Goal: Task Accomplishment & Management: Complete application form

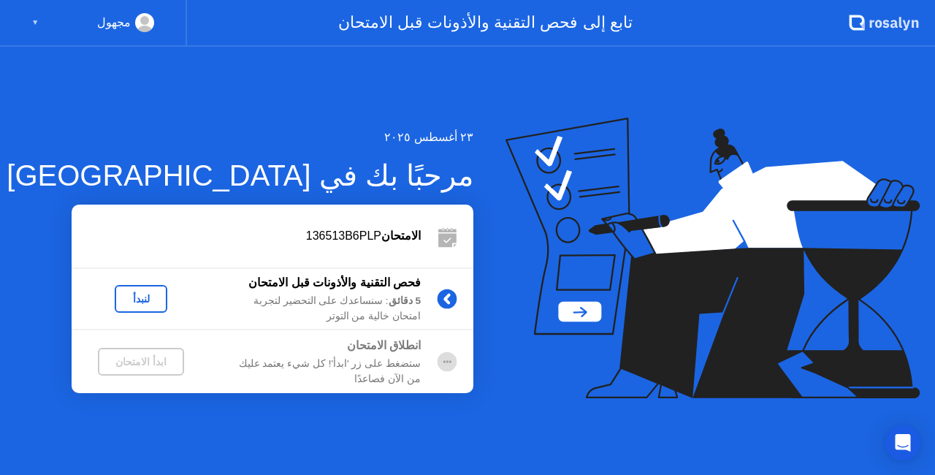
click at [141, 300] on div "لنبدأ" at bounding box center [141, 299] width 41 height 12
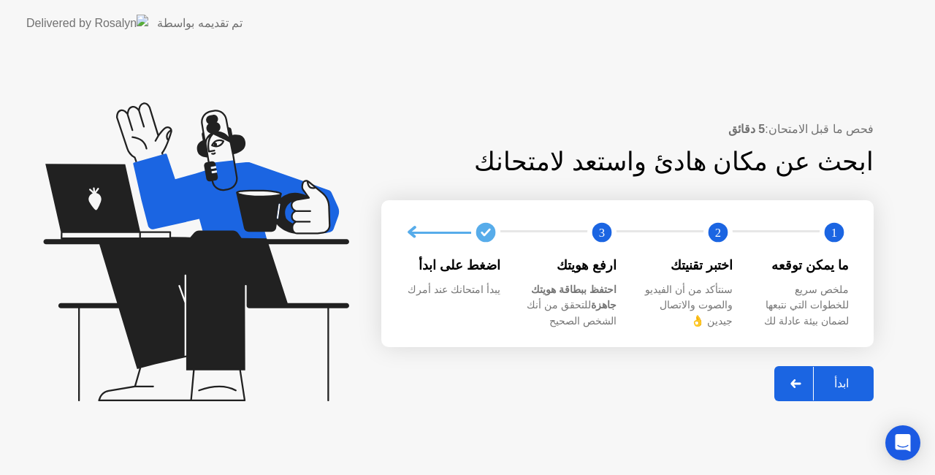
click at [835, 390] on div "ابدأ" at bounding box center [842, 383] width 56 height 14
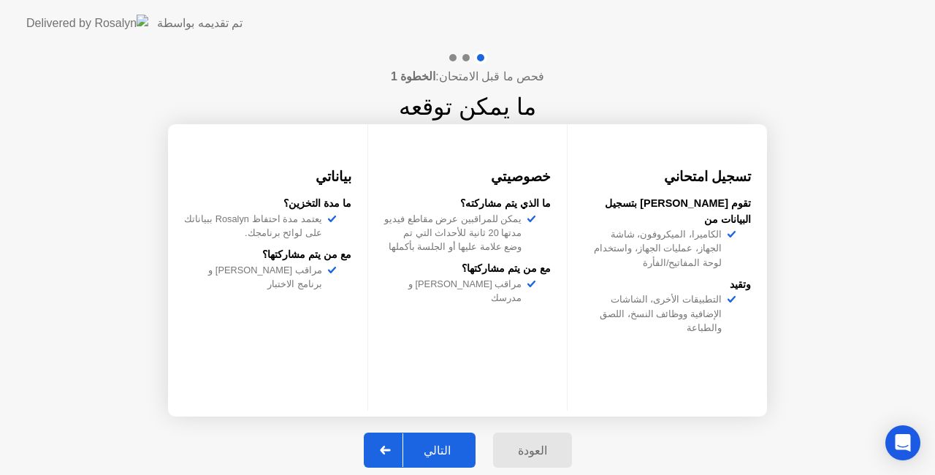
click at [456, 447] on div "التالي" at bounding box center [437, 450] width 68 height 14
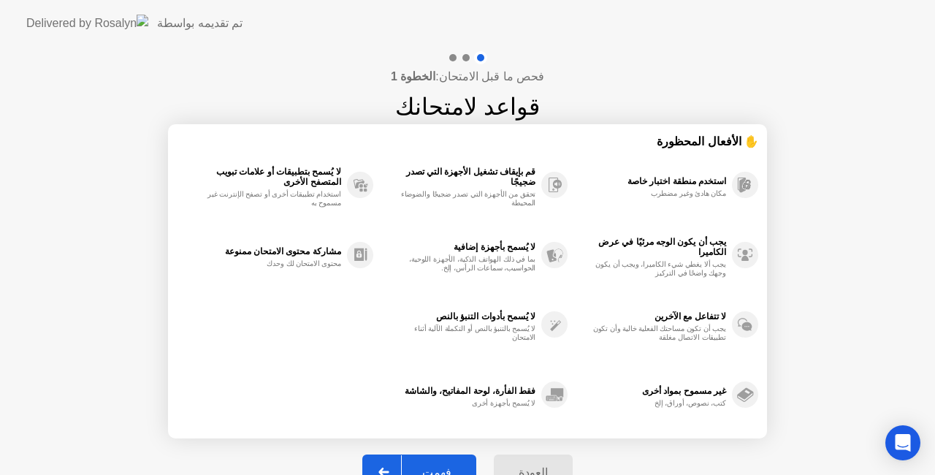
click at [453, 462] on button "فهمت" at bounding box center [419, 471] width 114 height 35
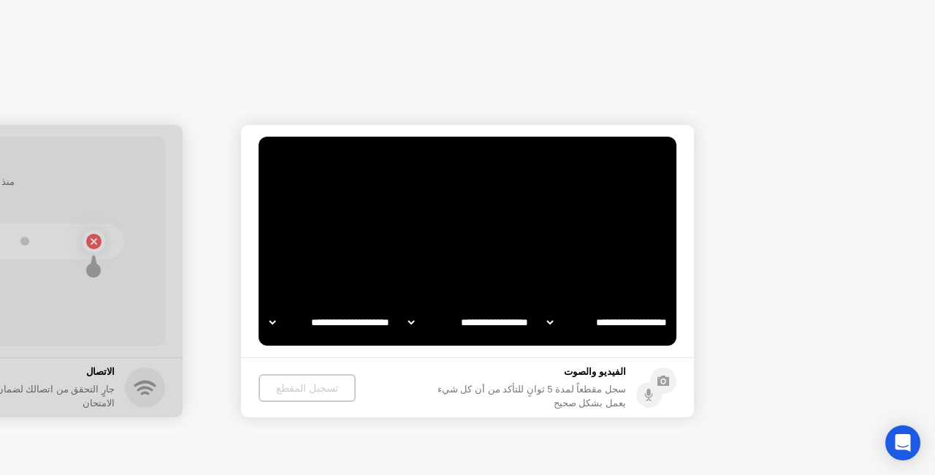
select select "**********"
select select "*******"
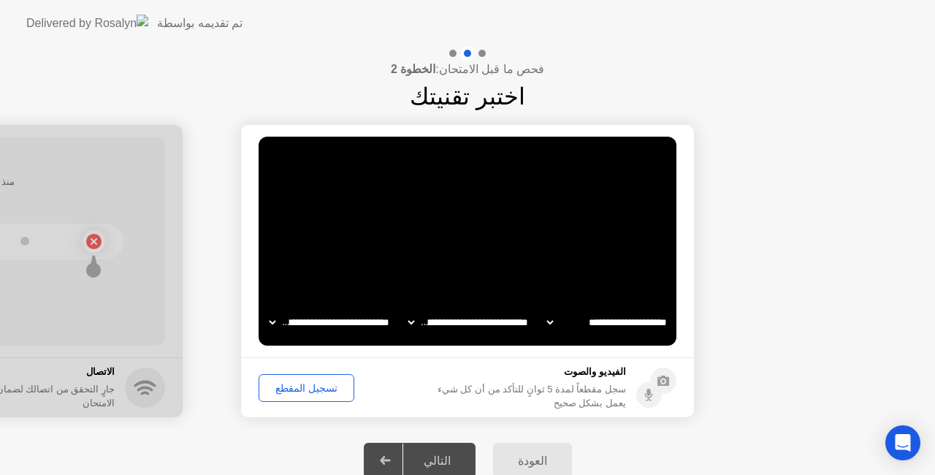
click at [297, 386] on div "تسجيل المقطع" at bounding box center [306, 388] width 85 height 12
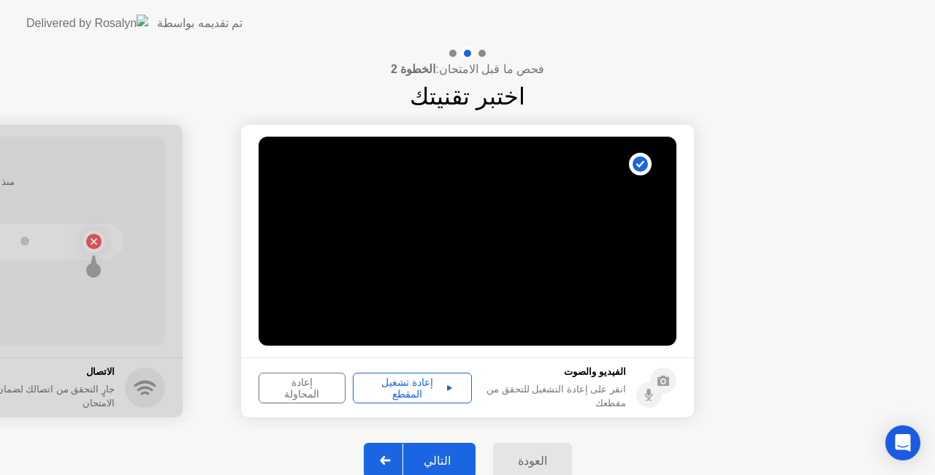
click at [416, 383] on div "إعادة تشغيل المقطع" at bounding box center [412, 387] width 109 height 23
click at [447, 456] on div "التالي" at bounding box center [437, 461] width 68 height 14
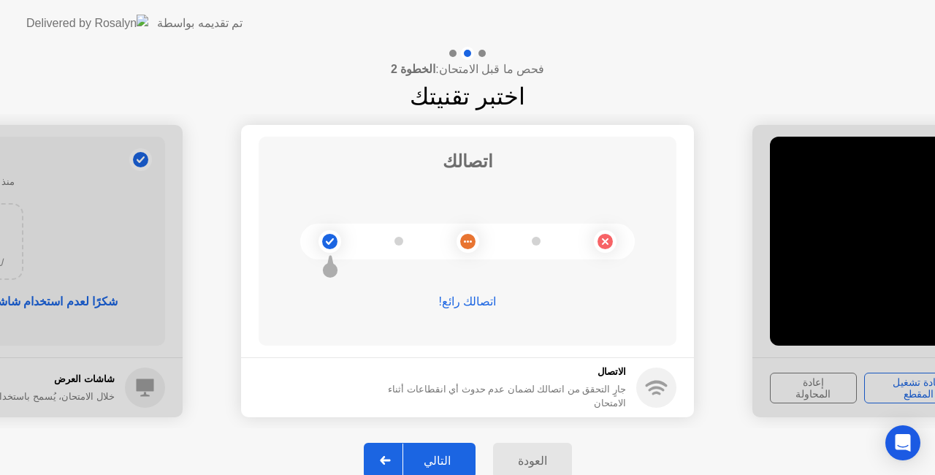
click at [449, 465] on div "التالي" at bounding box center [437, 461] width 68 height 14
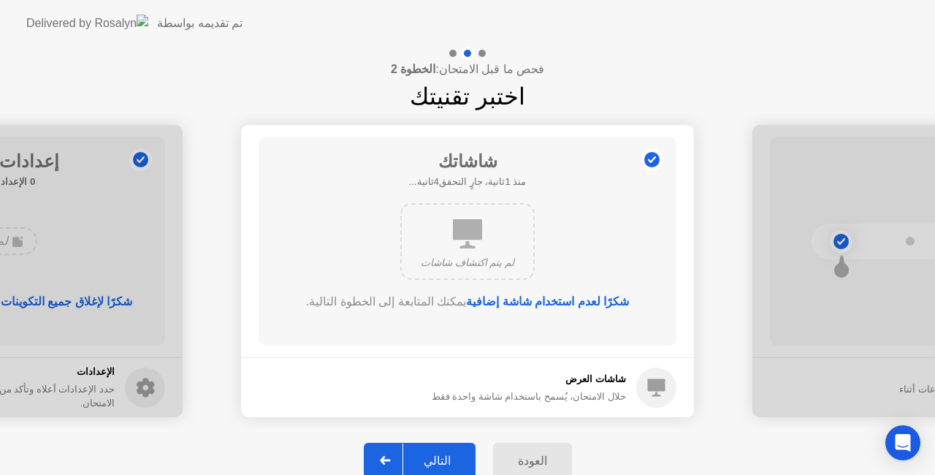
click at [440, 459] on div "التالي" at bounding box center [437, 461] width 68 height 14
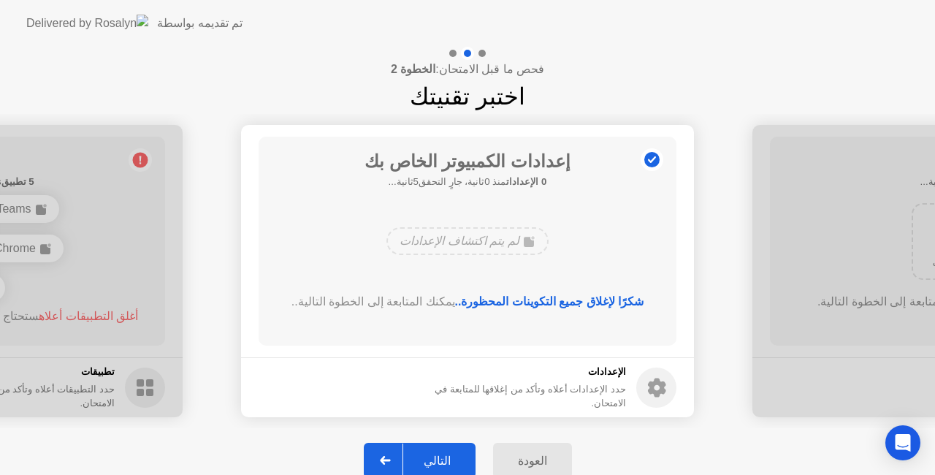
click at [446, 459] on div "التالي" at bounding box center [437, 461] width 68 height 14
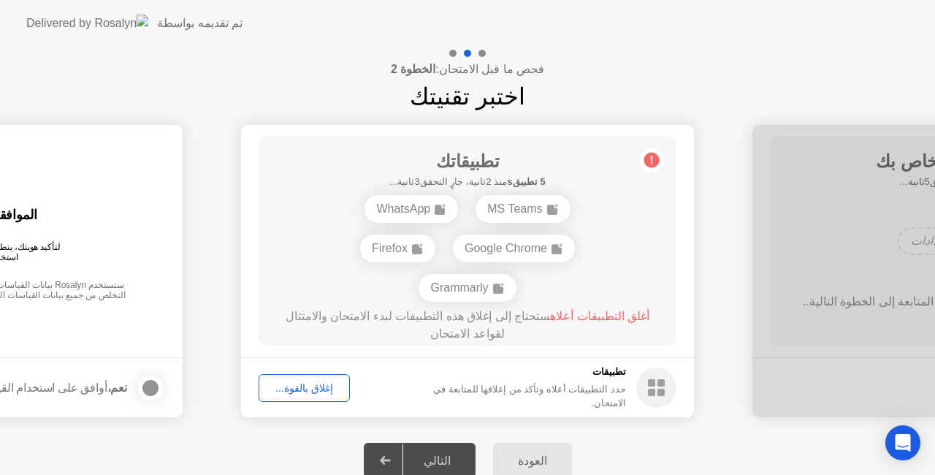
click at [316, 389] on div "إغلاق بالقوة..." at bounding box center [304, 388] width 81 height 12
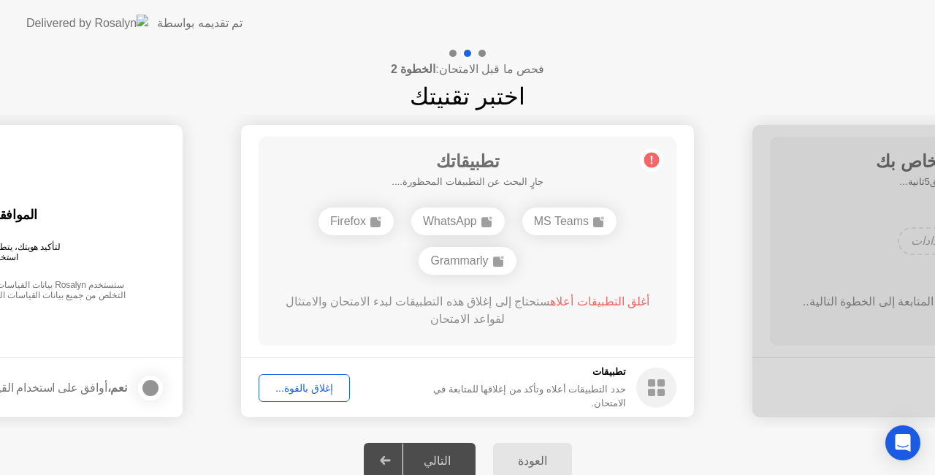
click at [300, 388] on div "إغلاق بالقوة..." at bounding box center [304, 388] width 81 height 12
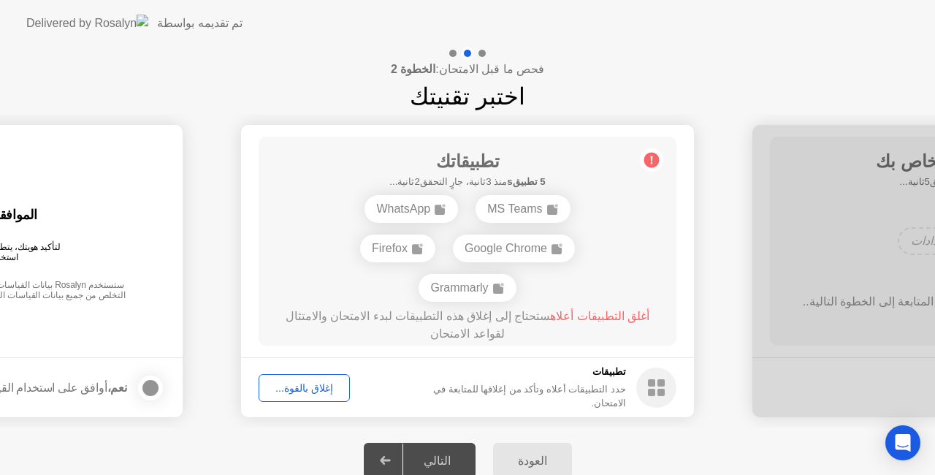
click at [442, 461] on div "التالي" at bounding box center [437, 461] width 68 height 14
click at [491, 248] on div "Google Chrome" at bounding box center [514, 248] width 122 height 28
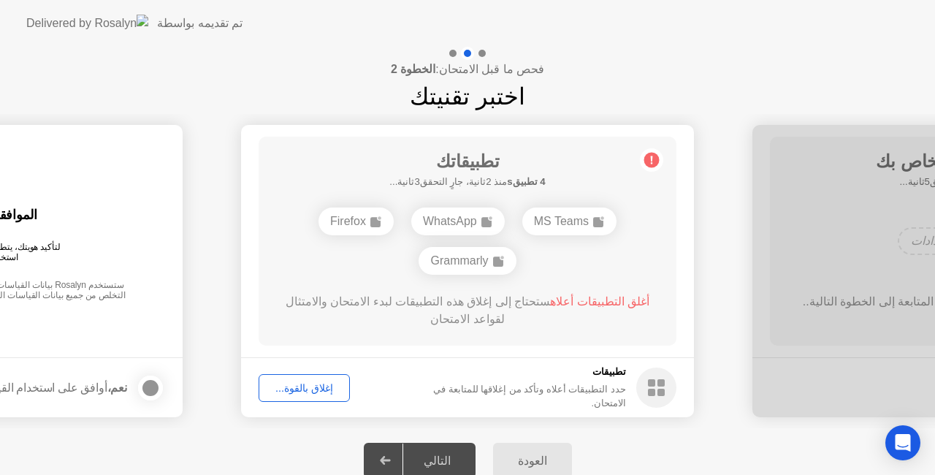
click at [660, 156] on icon at bounding box center [651, 159] width 23 height 23
click at [590, 391] on div "حدد التطبيقات أعلاه وتأكد من إغلاقها للمتابعة في الامتحان." at bounding box center [515, 396] width 221 height 28
click at [681, 428] on div "العودة التالي" at bounding box center [467, 460] width 935 height 64
click at [356, 226] on div "Firefox" at bounding box center [355, 221] width 75 height 28
click at [456, 454] on div "التالي" at bounding box center [437, 461] width 68 height 14
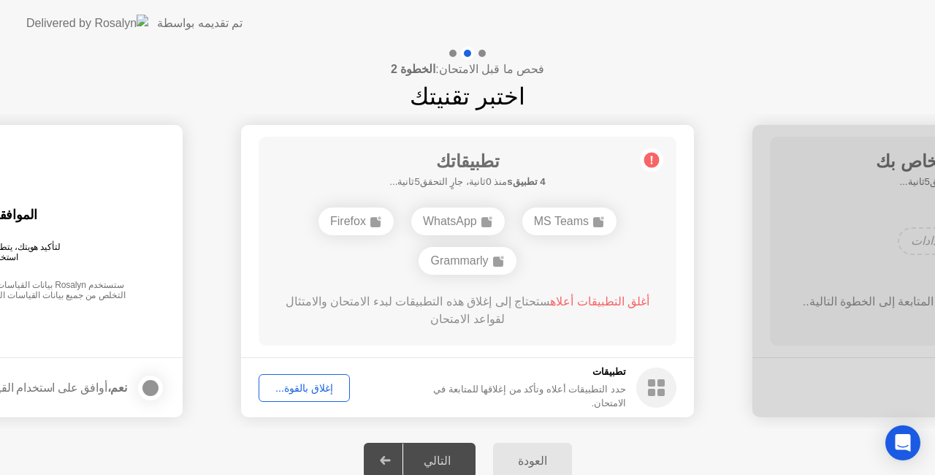
click at [280, 384] on div "إغلاق بالقوة..." at bounding box center [304, 388] width 81 height 12
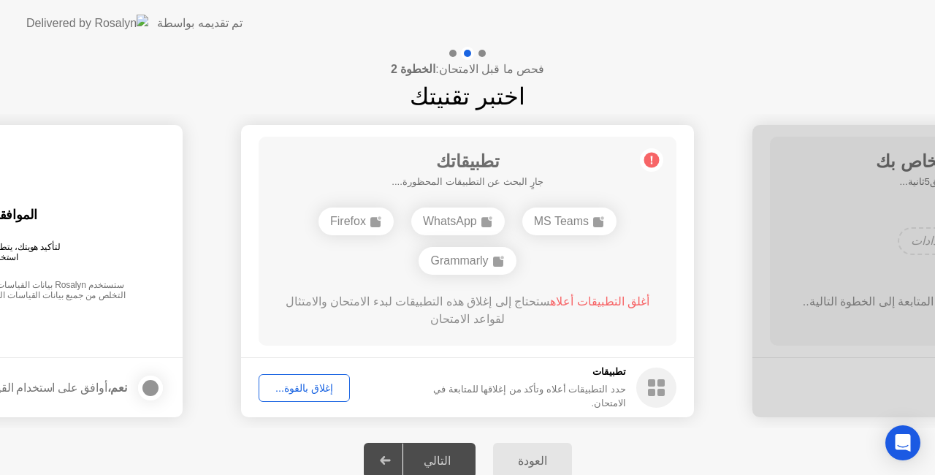
click at [330, 389] on div "إغلاق بالقوة..." at bounding box center [304, 388] width 81 height 12
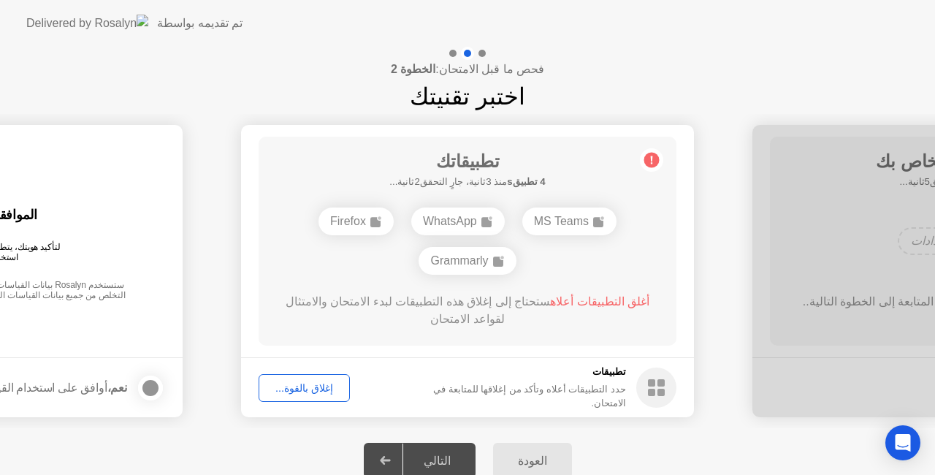
click at [432, 457] on div "التالي" at bounding box center [437, 461] width 68 height 14
click at [462, 186] on h5 "جارٍ البحث عن التطبيقات المحظورة...." at bounding box center [467, 182] width 152 height 15
click at [607, 302] on span "أغلق التطبيقات أعلاه" at bounding box center [599, 301] width 99 height 12
click at [390, 457] on icon at bounding box center [385, 460] width 10 height 9
click at [646, 387] on circle at bounding box center [656, 387] width 40 height 40
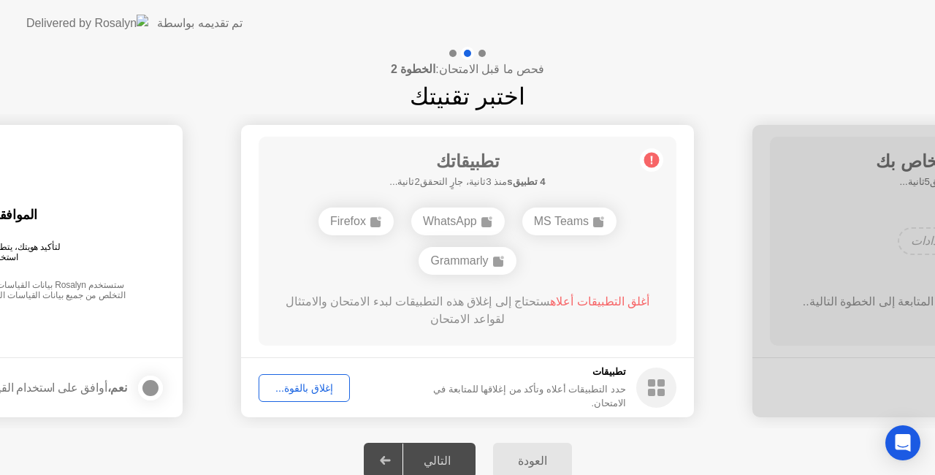
click at [570, 221] on div "MS Teams" at bounding box center [569, 221] width 94 height 28
click at [551, 470] on button "العودة" at bounding box center [532, 460] width 79 height 35
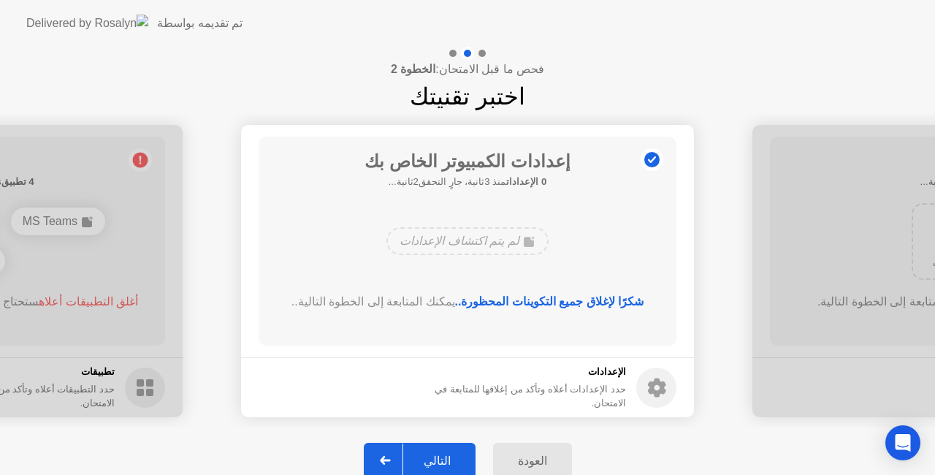
click at [494, 237] on div "لم يتم اكتشاف الإعدادات" at bounding box center [466, 241] width 161 height 28
click at [438, 457] on div "التالي" at bounding box center [437, 461] width 68 height 14
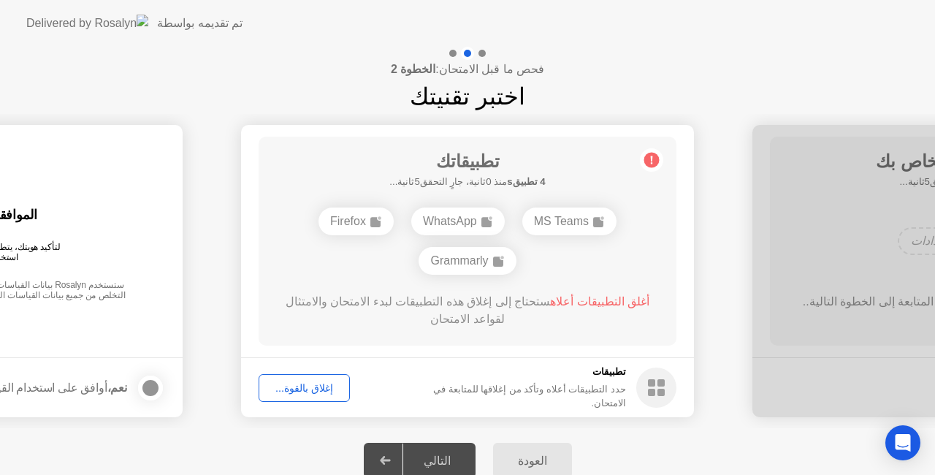
click at [307, 383] on div "إغلاق بالقوة..." at bounding box center [304, 388] width 81 height 12
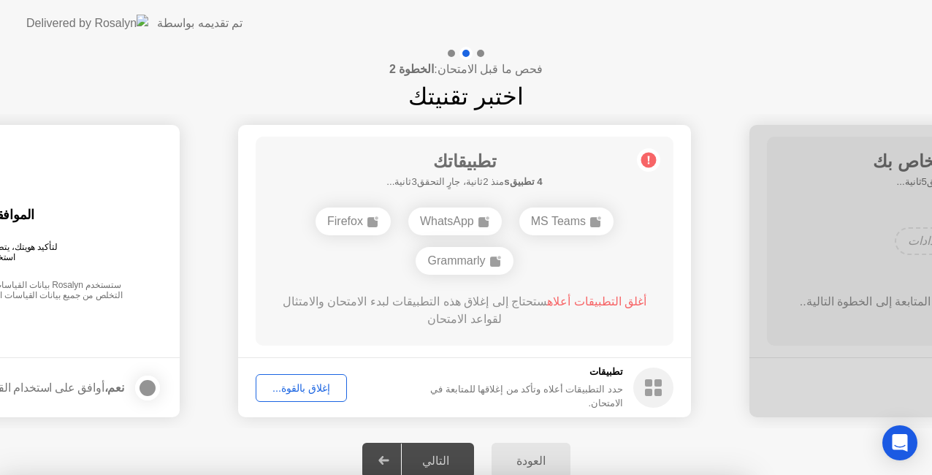
click at [786, 474] on div at bounding box center [466, 475] width 932 height 0
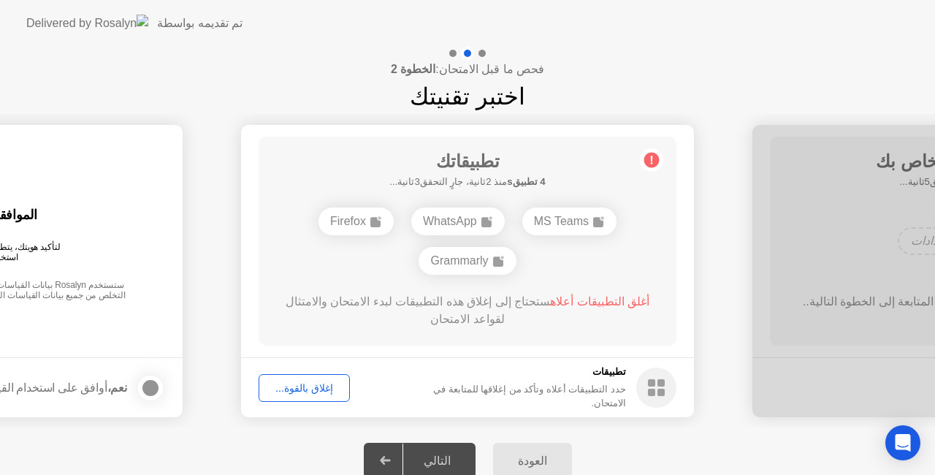
click at [307, 389] on div "إغلاق بالقوة..." at bounding box center [304, 388] width 81 height 12
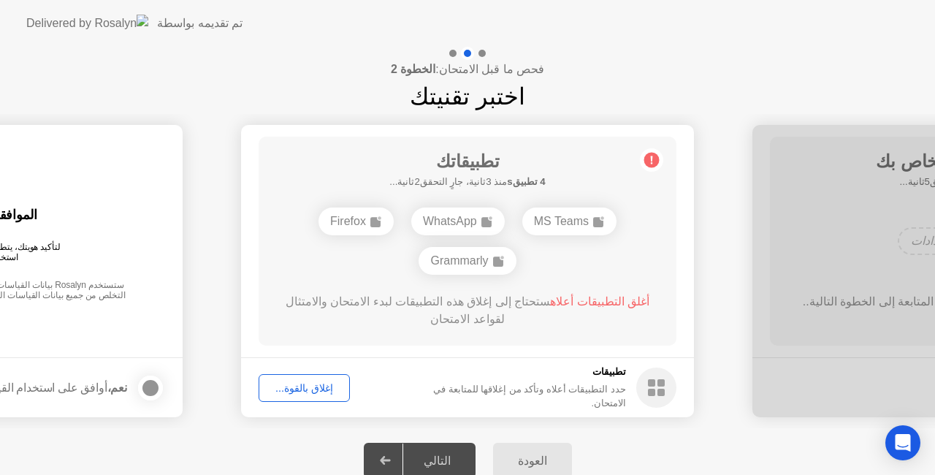
click at [145, 385] on div at bounding box center [151, 388] width 18 height 18
click at [431, 461] on div "التالي" at bounding box center [437, 461] width 68 height 14
click at [307, 386] on div "إغلاق بالقوة..." at bounding box center [304, 388] width 81 height 12
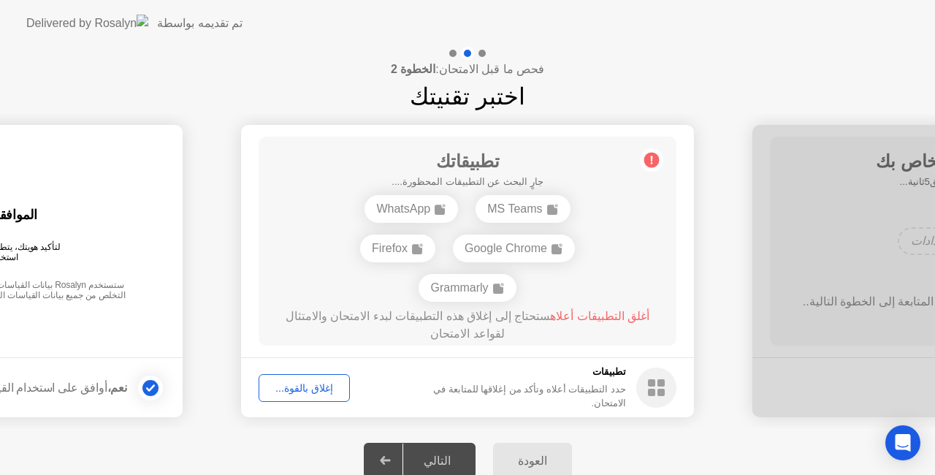
click at [683, 372] on footer "تطبيقات حدد التطبيقات أعلاه وتأكد من إغلاقها للمتابعة في الامتحان. إغلاق بالقوة…" at bounding box center [467, 387] width 453 height 60
click at [647, 162] on circle at bounding box center [651, 160] width 15 height 15
click at [317, 382] on div "إغلاق بالقوة..." at bounding box center [304, 388] width 81 height 12
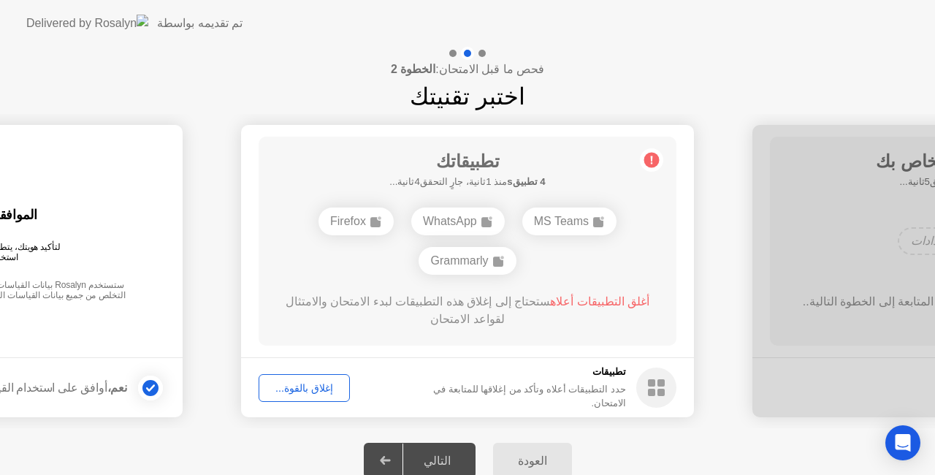
drag, startPoint x: 849, startPoint y: 6, endPoint x: 757, endPoint y: 18, distance: 92.0
click at [757, 18] on header "تم تقديمه بواسطة" at bounding box center [467, 23] width 935 height 47
click at [294, 386] on div "إغلاق بالقوة..." at bounding box center [304, 388] width 81 height 12
